Goal: Information Seeking & Learning: Learn about a topic

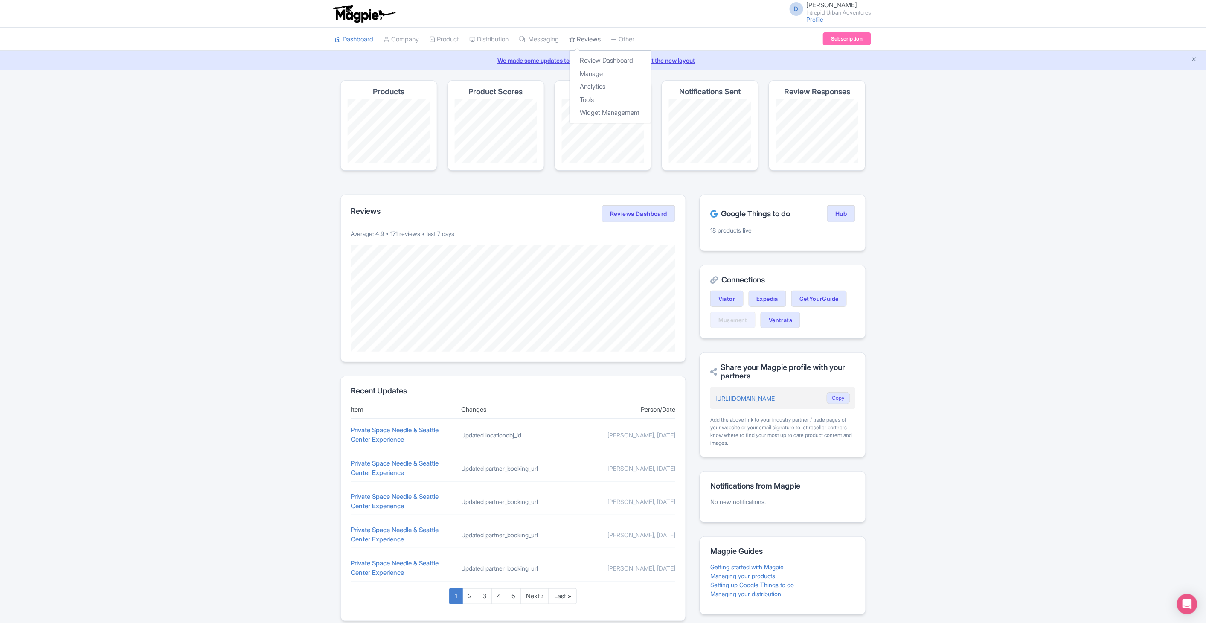
click at [586, 39] on link "Reviews" at bounding box center [586, 39] width 32 height 23
click at [606, 55] on link "Review Dashboard" at bounding box center [610, 60] width 81 height 13
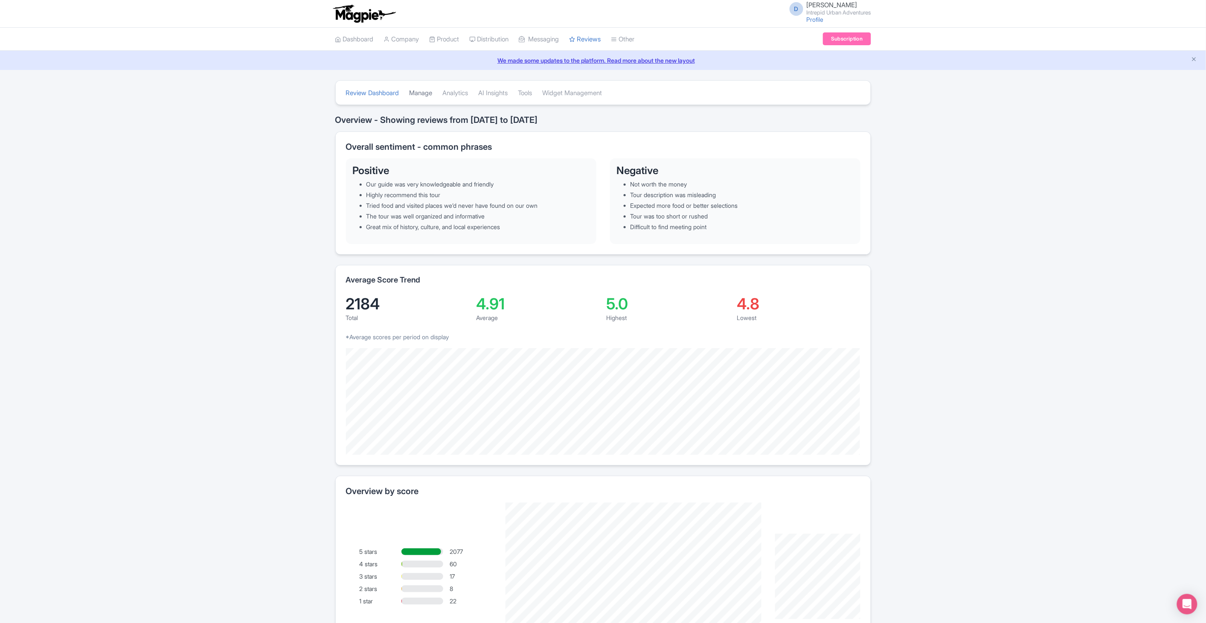
click at [425, 96] on link "Manage" at bounding box center [421, 93] width 23 height 23
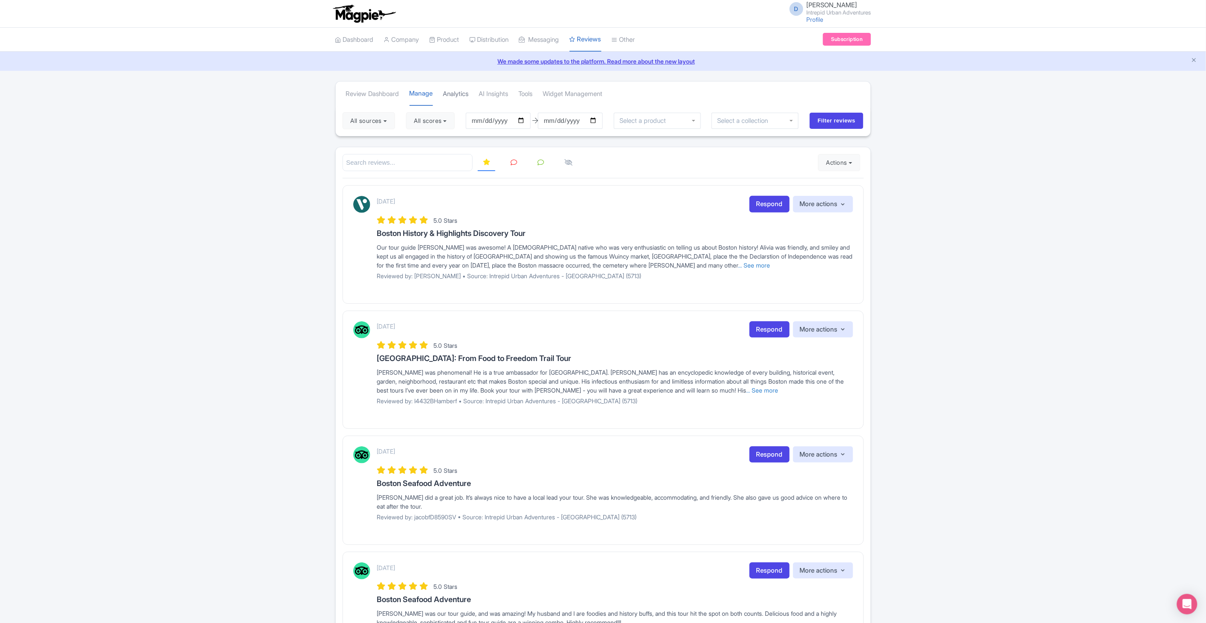
click at [469, 94] on link "Analytics" at bounding box center [456, 93] width 26 height 23
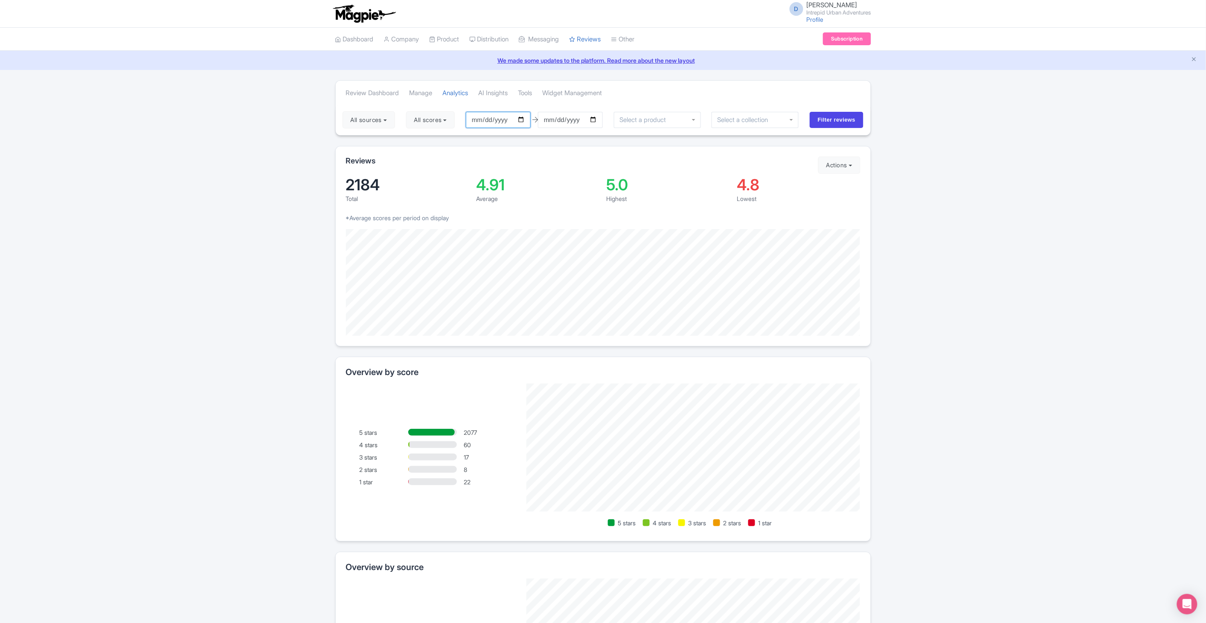
click at [525, 120] on input "2025-06-19" at bounding box center [498, 120] width 65 height 16
type input "2025-01-01"
click at [630, 118] on input "select-one" at bounding box center [645, 120] width 51 height 8
click at [681, 120] on div at bounding box center [657, 119] width 87 height 16
click at [727, 119] on input "select-one" at bounding box center [745, 121] width 57 height 8
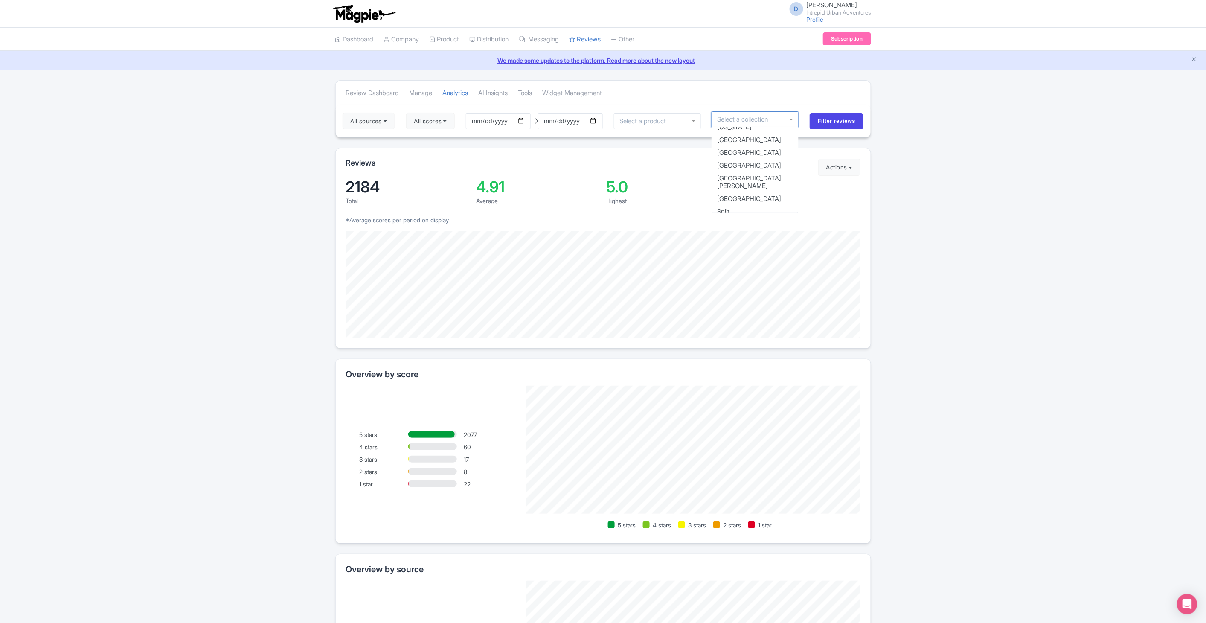
scroll to position [464, 0]
click at [826, 125] on input "Filter reviews" at bounding box center [837, 120] width 54 height 16
